Goal: Task Accomplishment & Management: Use online tool/utility

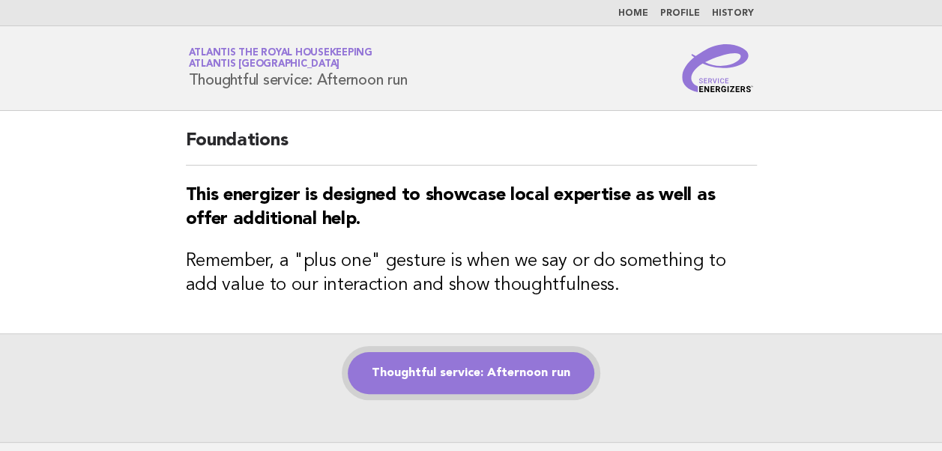
click at [445, 367] on link "Thoughtful service: Afternoon run" at bounding box center [471, 373] width 246 height 42
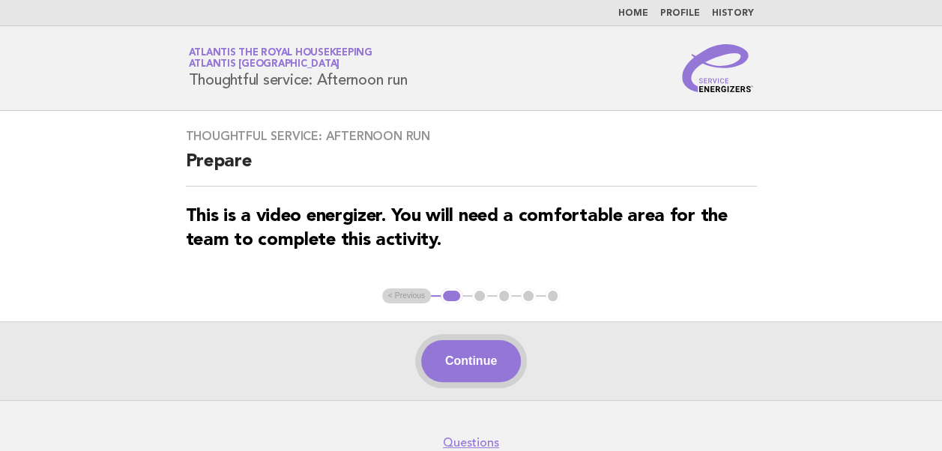
click at [451, 367] on button "Continue" at bounding box center [471, 361] width 100 height 42
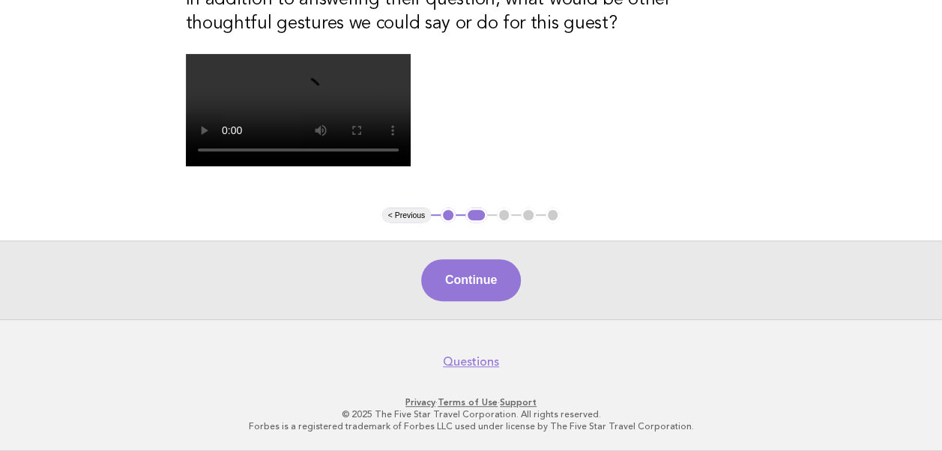
scroll to position [375, 0]
click at [470, 301] on button "Continue" at bounding box center [471, 280] width 100 height 42
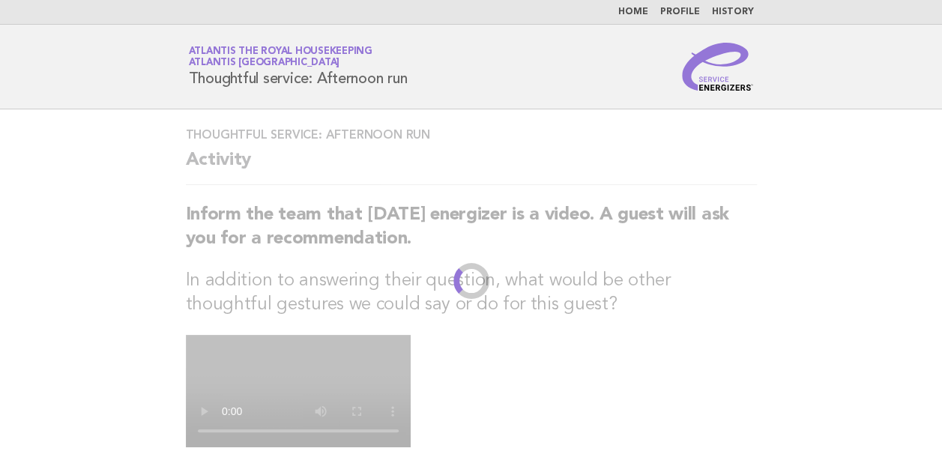
scroll to position [0, 0]
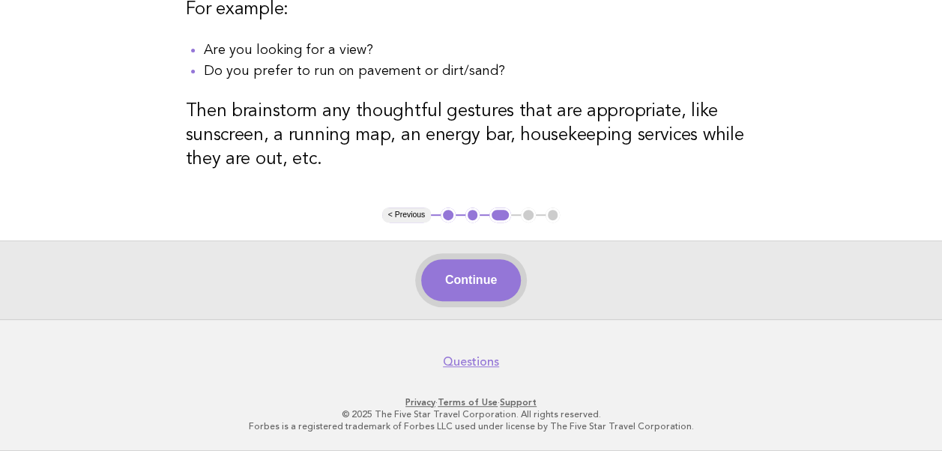
click at [471, 279] on button "Continue" at bounding box center [471, 280] width 100 height 42
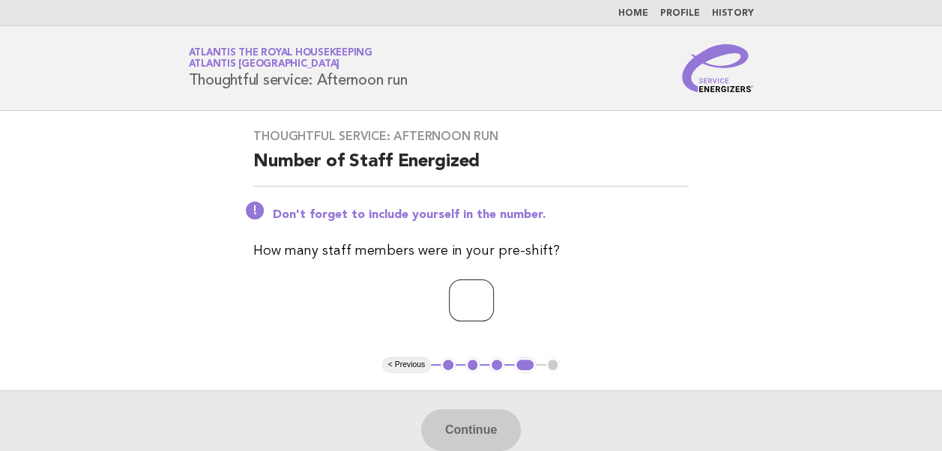
click at [450, 298] on input "number" at bounding box center [471, 300] width 45 height 42
type input "**"
click at [458, 436] on button "Continue" at bounding box center [471, 430] width 100 height 42
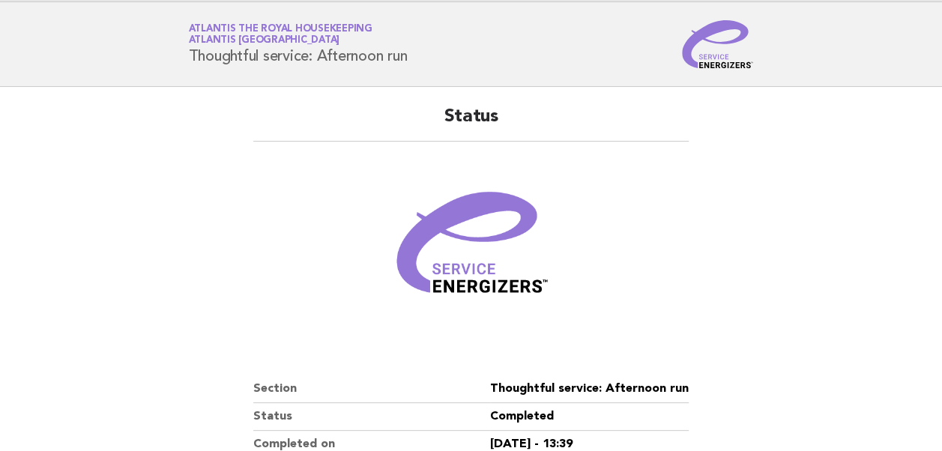
scroll to position [256, 0]
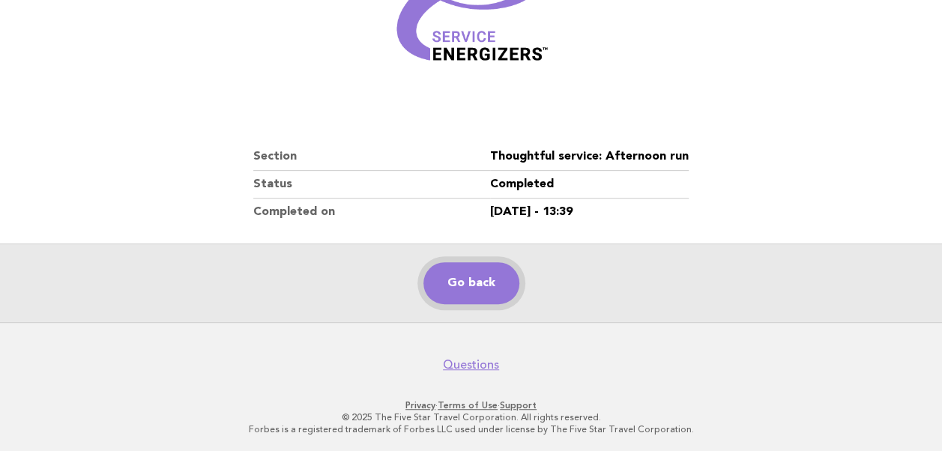
click at [458, 274] on link "Go back" at bounding box center [471, 283] width 96 height 42
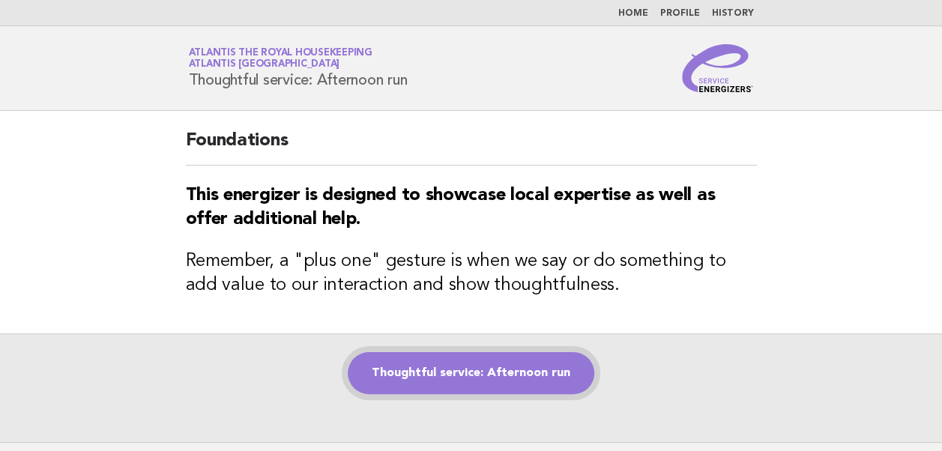
click at [457, 373] on link "Thoughtful service: Afternoon run" at bounding box center [471, 373] width 246 height 42
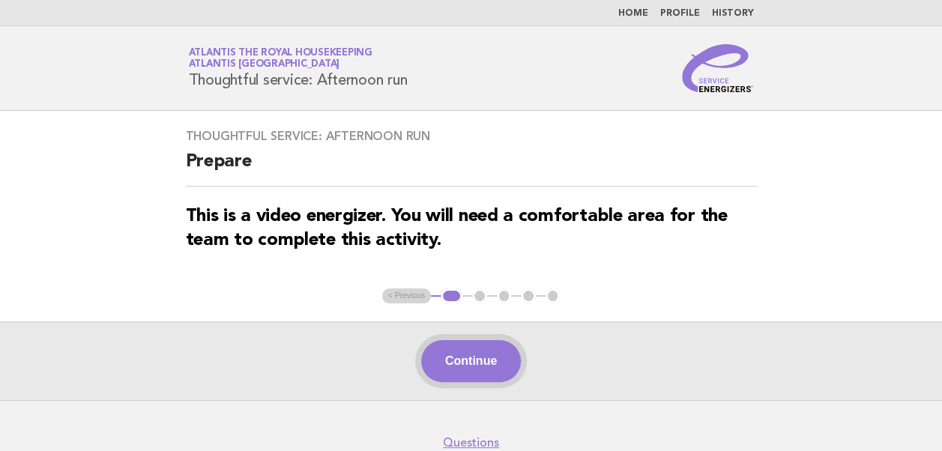
click at [475, 366] on button "Continue" at bounding box center [471, 361] width 100 height 42
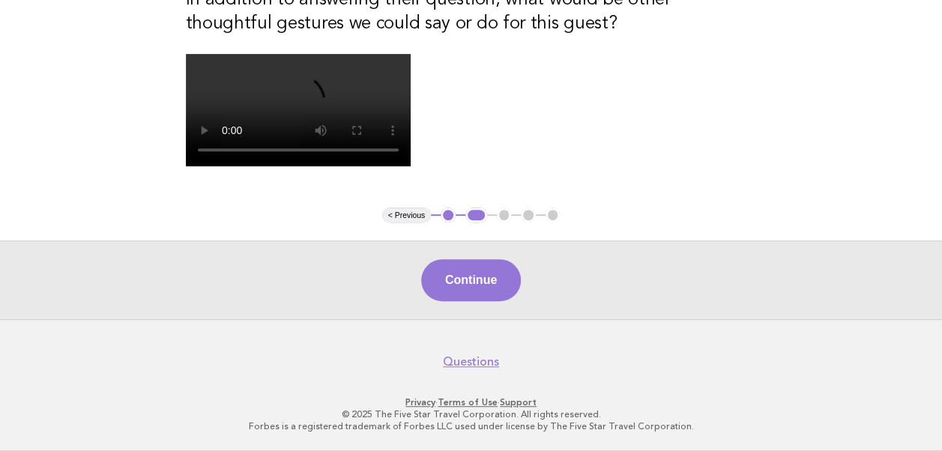
scroll to position [488, 0]
click at [473, 297] on button "Continue" at bounding box center [471, 280] width 100 height 42
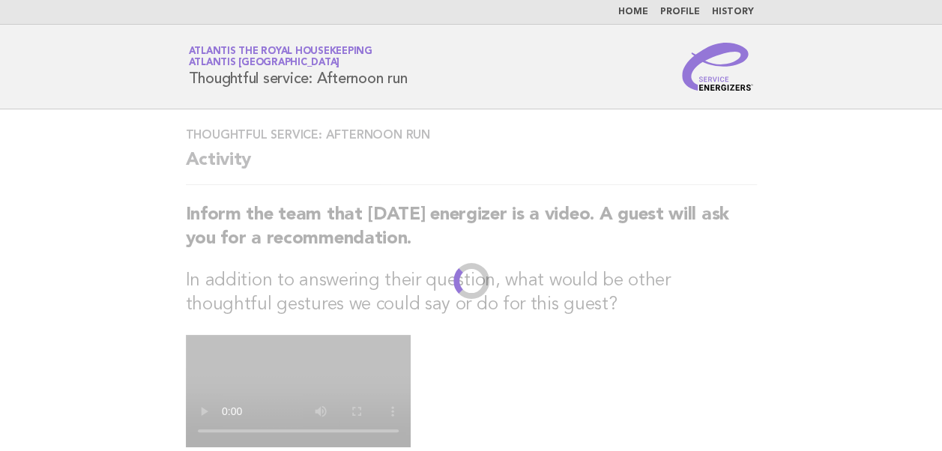
scroll to position [0, 0]
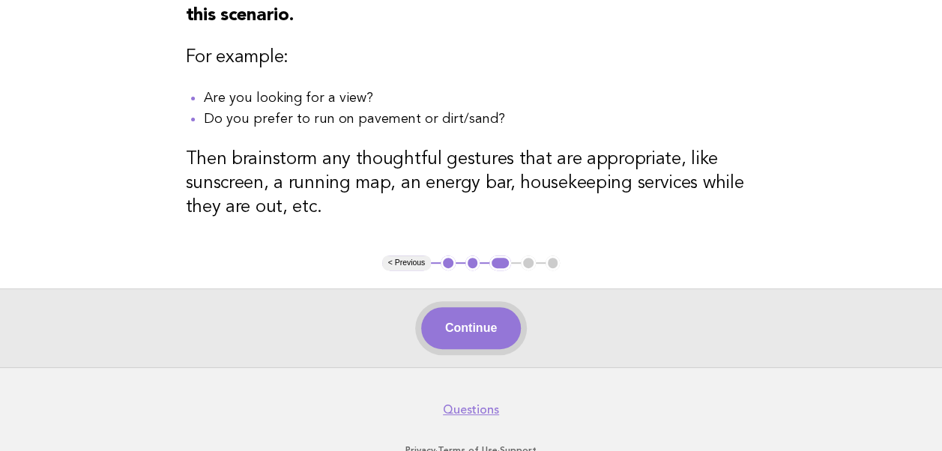
click at [467, 337] on button "Continue" at bounding box center [471, 328] width 100 height 42
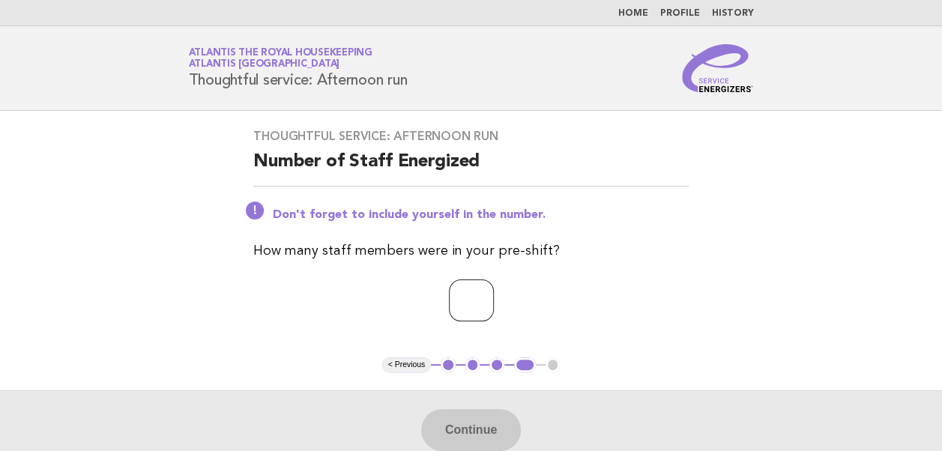
click at [449, 298] on input "number" at bounding box center [471, 300] width 45 height 42
type input "**"
click at [461, 417] on button "Continue" at bounding box center [471, 430] width 100 height 42
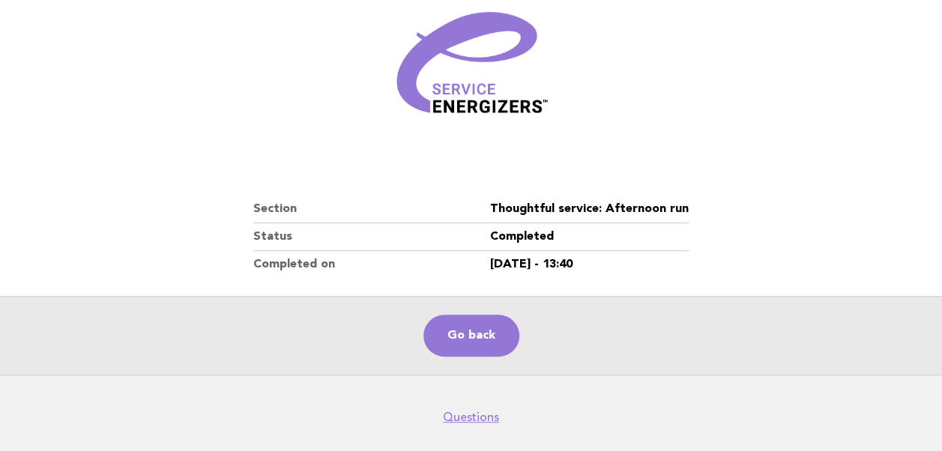
scroll to position [225, 0]
